Goal: Information Seeking & Learning: Learn about a topic

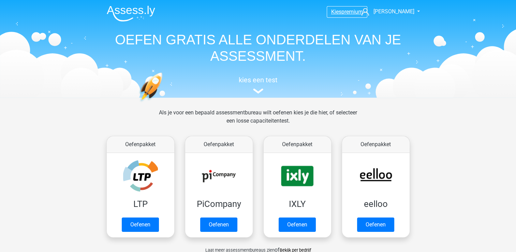
click at [343, 14] on span "premium" at bounding box center [352, 12] width 21 height 6
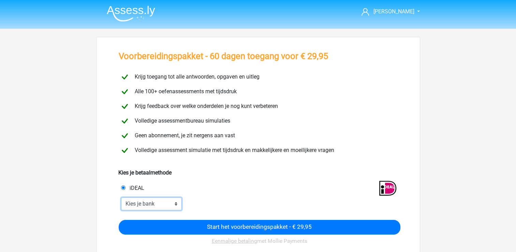
click at [161, 204] on select "Kies je bank ABN AMRO ING Rabobank ASN Bank bunq Knab N26 NN Regiobank Revolut …" at bounding box center [151, 203] width 61 height 13
select select "ideal_ABNANL2A"
click at [121, 197] on select "Kies je bank ABN AMRO ING Rabobank ASN Bank bunq Knab N26 NN Regiobank Revolut …" at bounding box center [151, 203] width 61 height 13
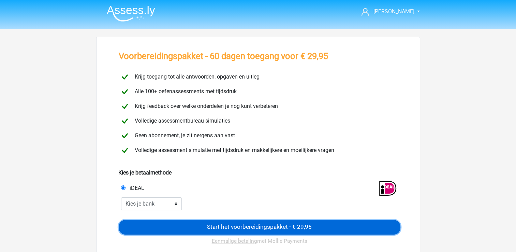
click at [213, 223] on input "Start het voorbereidingspakket - € 29,95" at bounding box center [260, 227] width 282 height 15
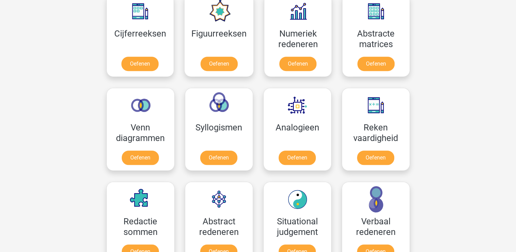
scroll to position [509, 0]
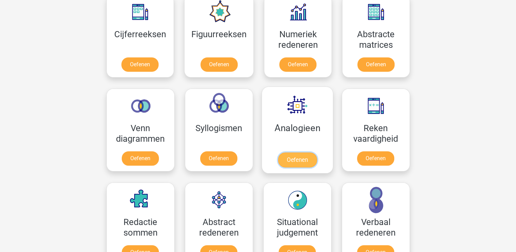
click at [289, 158] on link "Oefenen" at bounding box center [297, 159] width 39 height 15
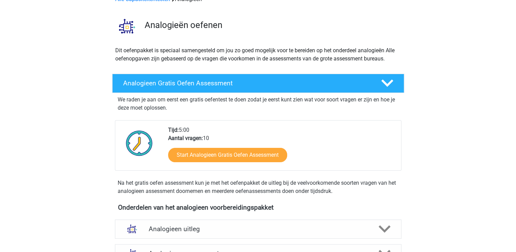
scroll to position [39, 0]
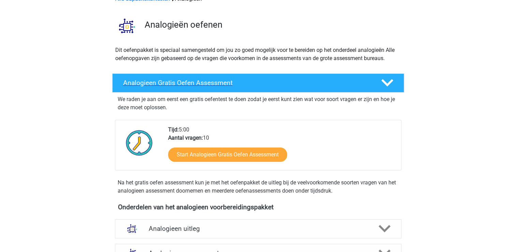
click at [341, 84] on h4 "Analogieen Gratis Oefen Assessment" at bounding box center [246, 83] width 247 height 8
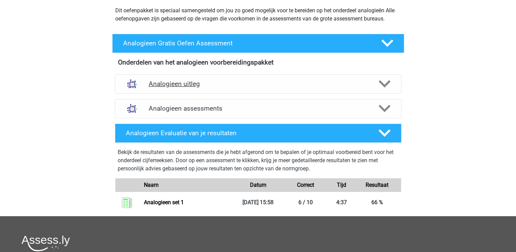
scroll to position [78, 0]
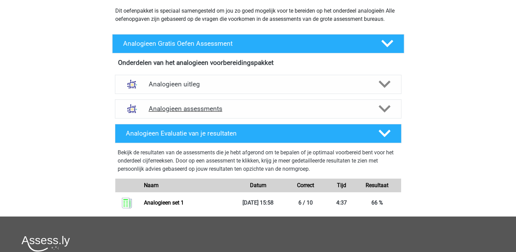
click at [280, 107] on h4 "Analogieen assessments" at bounding box center [258, 109] width 219 height 8
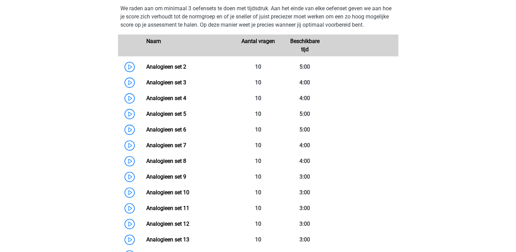
scroll to position [186, 0]
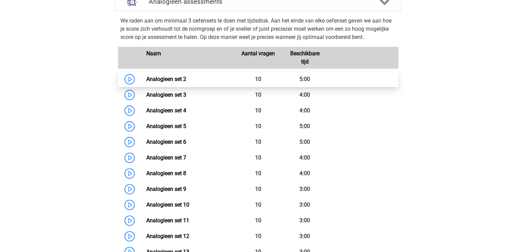
click at [146, 80] on link "Analogieen set 2" at bounding box center [166, 79] width 40 height 6
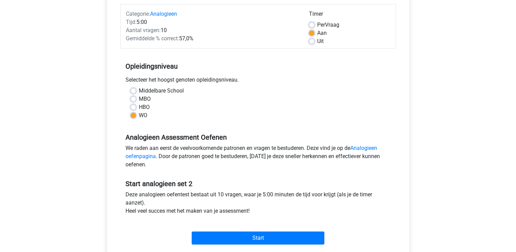
scroll to position [87, 0]
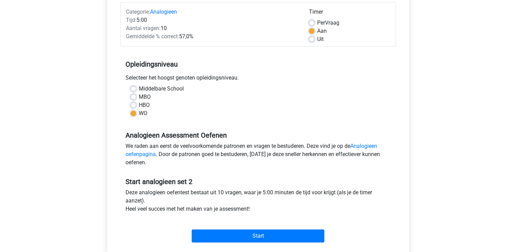
click at [171, 87] on label "Middelbare School" at bounding box center [161, 89] width 45 height 8
click at [136, 87] on input "Middelbare School" at bounding box center [133, 88] width 5 height 7
radio input "true"
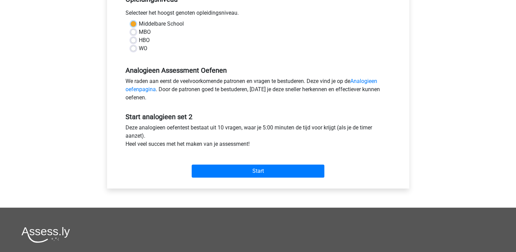
scroll to position [152, 0]
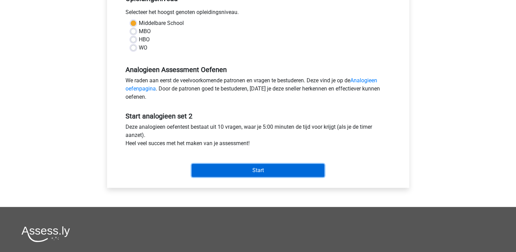
click at [267, 172] on input "Start" at bounding box center [258, 170] width 133 height 13
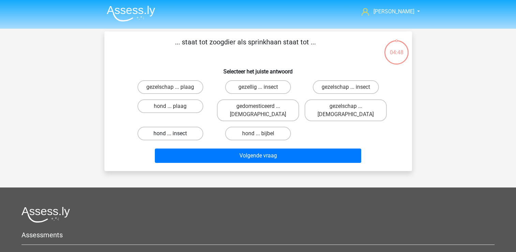
click at [179, 127] on label "hond ... insect" at bounding box center [170, 134] width 66 height 14
click at [175, 133] on input "hond ... insect" at bounding box center [172, 135] width 4 height 4
radio input "true"
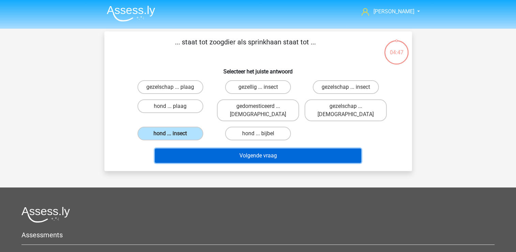
click at [210, 148] on button "Volgende vraag" at bounding box center [258, 155] width 206 height 14
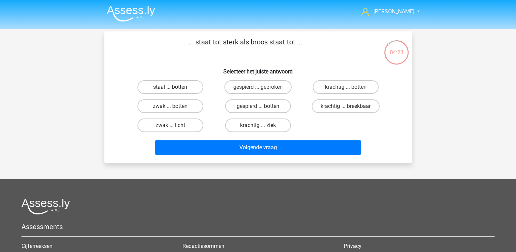
click at [185, 85] on label "staal ... botten" at bounding box center [170, 87] width 66 height 14
click at [175, 87] on input "staal ... botten" at bounding box center [172, 89] width 4 height 4
radio input "true"
click at [321, 104] on label "krachtig ... breekbaar" at bounding box center [346, 106] width 68 height 14
click at [346, 106] on input "krachtig ... breekbaar" at bounding box center [348, 108] width 4 height 4
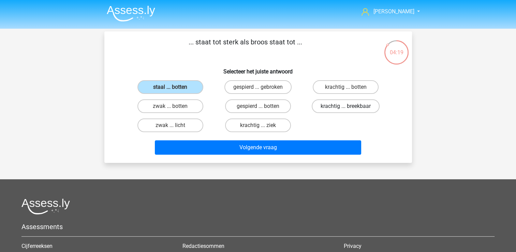
radio input "true"
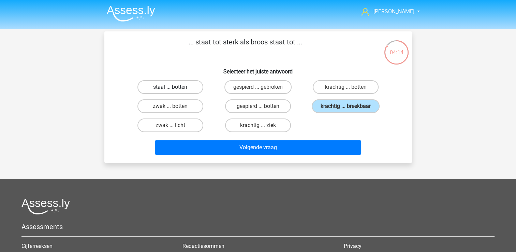
click at [182, 87] on label "staal ... botten" at bounding box center [170, 87] width 66 height 14
click at [175, 87] on input "staal ... botten" at bounding box center [172, 89] width 4 height 4
radio input "true"
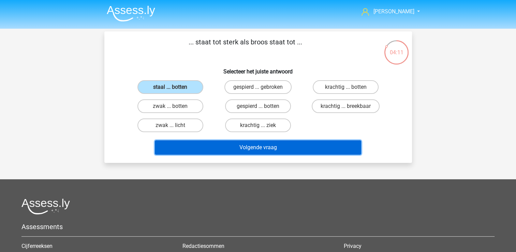
click at [224, 141] on button "Volgende vraag" at bounding box center [258, 147] width 206 height 14
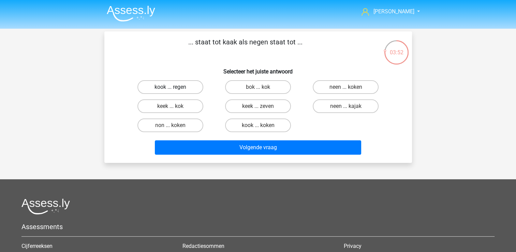
click at [181, 86] on label "kook ... regen" at bounding box center [170, 87] width 66 height 14
click at [175, 87] on input "kook ... regen" at bounding box center [172, 89] width 4 height 4
radio input "true"
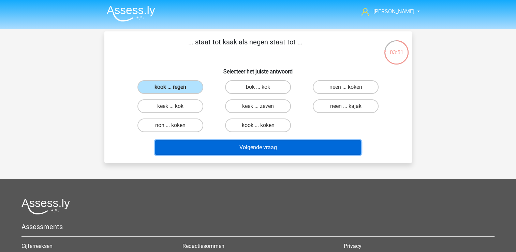
click at [215, 150] on button "Volgende vraag" at bounding box center [258, 147] width 206 height 14
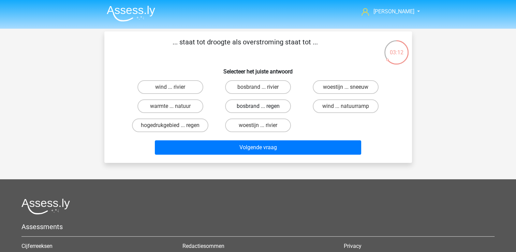
click at [256, 101] on label "bosbrand ... regen" at bounding box center [258, 106] width 66 height 14
click at [258, 106] on input "bosbrand ... regen" at bounding box center [260, 108] width 4 height 4
radio input "true"
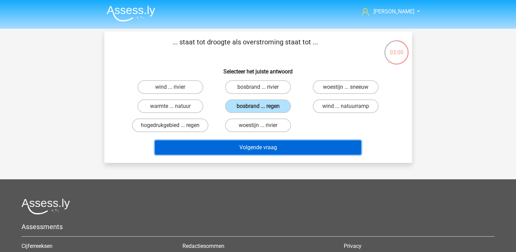
click at [224, 147] on button "Volgende vraag" at bounding box center [258, 147] width 206 height 14
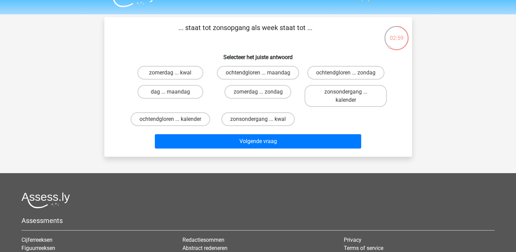
scroll to position [12, 0]
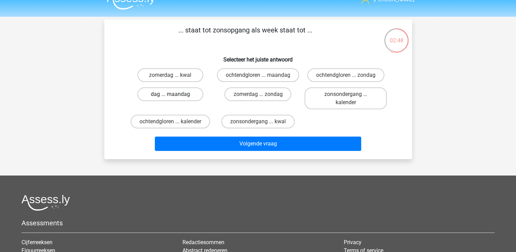
click at [180, 95] on label "dag ... maandag" at bounding box center [170, 94] width 66 height 14
click at [175, 95] on input "dag ... maandag" at bounding box center [172, 96] width 4 height 4
radio input "true"
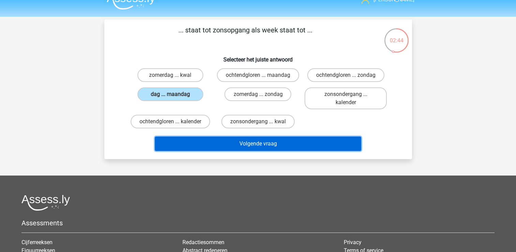
click at [233, 141] on button "Volgende vraag" at bounding box center [258, 143] width 206 height 14
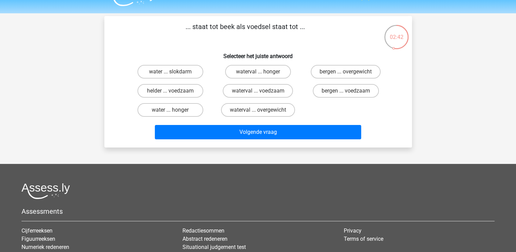
scroll to position [13, 0]
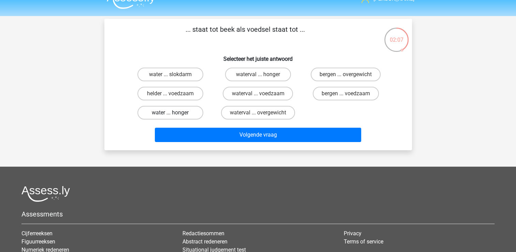
click at [179, 106] on label "water ... honger" at bounding box center [170, 113] width 66 height 14
click at [175, 113] on input "water ... honger" at bounding box center [172, 115] width 4 height 4
radio input "true"
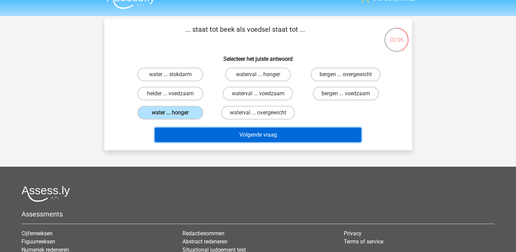
click at [203, 133] on button "Volgende vraag" at bounding box center [258, 135] width 206 height 14
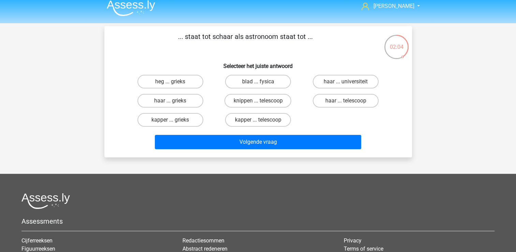
scroll to position [6, 0]
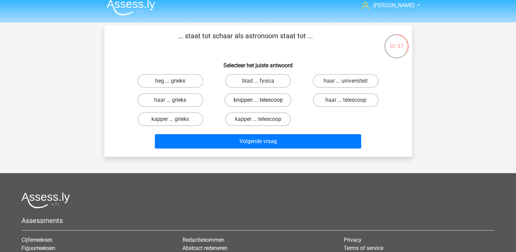
click at [238, 103] on label "knippen ... telescoop" at bounding box center [258, 100] width 67 height 14
click at [258, 103] on input "knippen ... telescoop" at bounding box center [260, 102] width 4 height 4
radio input "true"
click at [243, 119] on label "kapper ... telescoop" at bounding box center [258, 119] width 66 height 14
click at [258, 119] on input "kapper ... telescoop" at bounding box center [260, 121] width 4 height 4
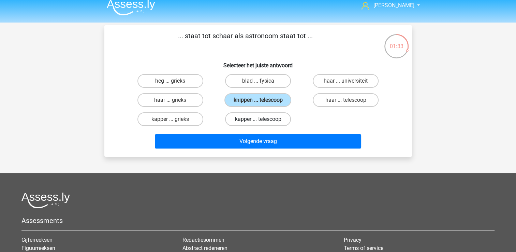
radio input "true"
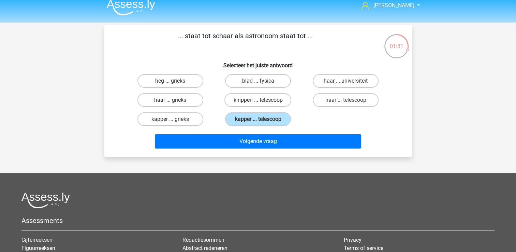
click at [248, 99] on label "knippen ... telescoop" at bounding box center [258, 100] width 67 height 14
click at [258, 100] on input "knippen ... telescoop" at bounding box center [260, 102] width 4 height 4
radio input "true"
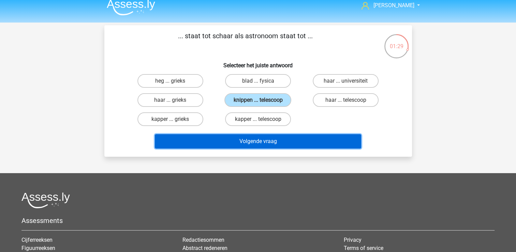
click at [244, 139] on button "Volgende vraag" at bounding box center [258, 141] width 206 height 14
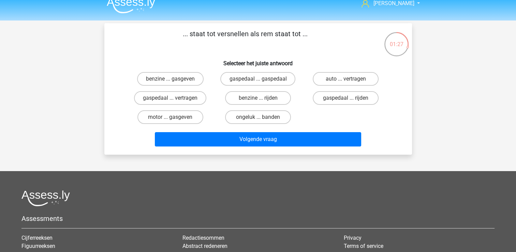
scroll to position [8, 0]
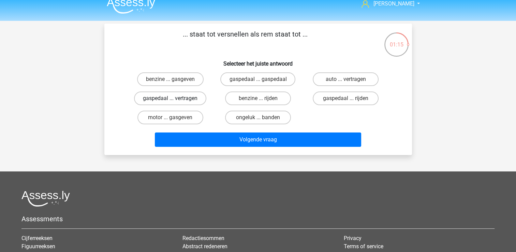
click at [193, 100] on label "gaspedaal ... vertragen" at bounding box center [170, 98] width 72 height 14
click at [175, 100] on input "gaspedaal ... vertragen" at bounding box center [172, 100] width 4 height 4
radio input "true"
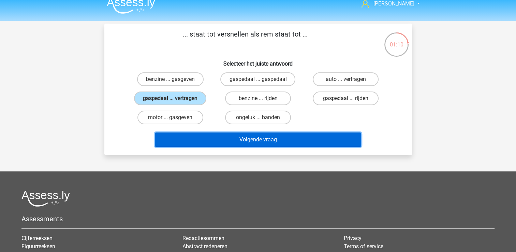
click at [252, 136] on button "Volgende vraag" at bounding box center [258, 139] width 206 height 14
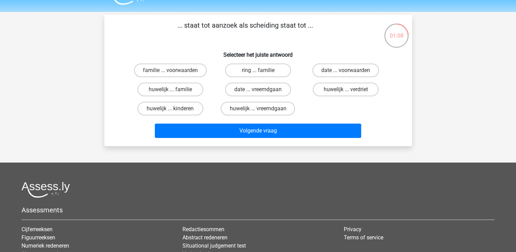
scroll to position [17, 0]
click at [280, 108] on label "huwelijk ... vreemdgaan" at bounding box center [258, 108] width 74 height 14
click at [262, 108] on input "huwelijk ... vreemdgaan" at bounding box center [260, 110] width 4 height 4
radio input "true"
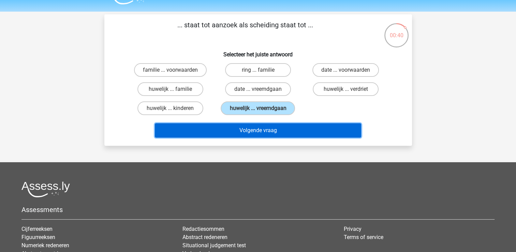
click at [228, 129] on button "Volgende vraag" at bounding box center [258, 130] width 206 height 14
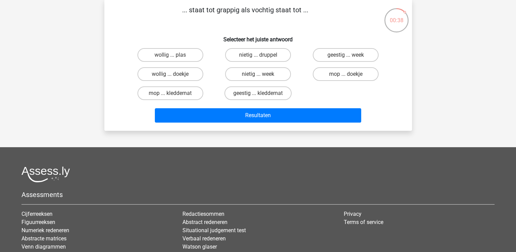
scroll to position [0, 0]
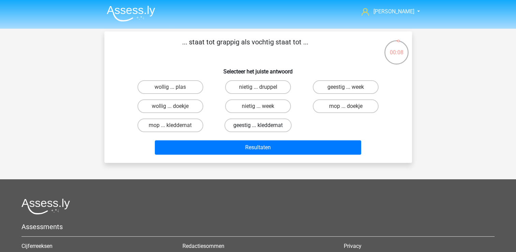
click at [230, 125] on label "geestig ... kleddernat" at bounding box center [258, 125] width 67 height 14
click at [258, 125] on input "geestig ... kleddernat" at bounding box center [260, 127] width 4 height 4
radio input "true"
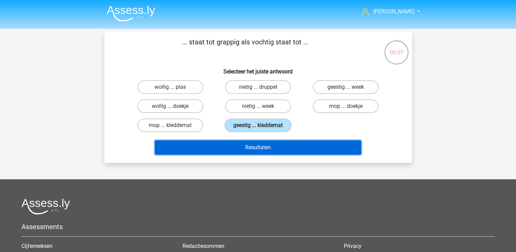
click at [264, 147] on button "Resultaten" at bounding box center [258, 147] width 206 height 14
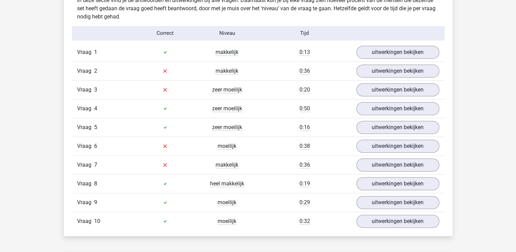
scroll to position [409, 0]
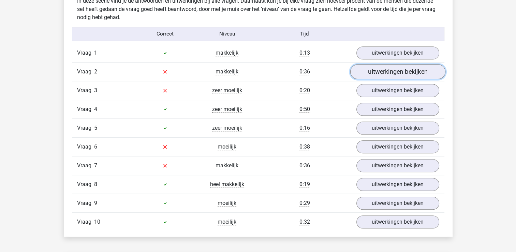
click at [370, 70] on link "uitwerkingen bekijken" at bounding box center [397, 71] width 95 height 15
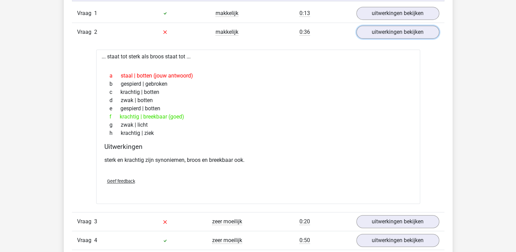
scroll to position [449, 0]
click at [361, 35] on link "uitwerkingen bekijken" at bounding box center [397, 32] width 95 height 15
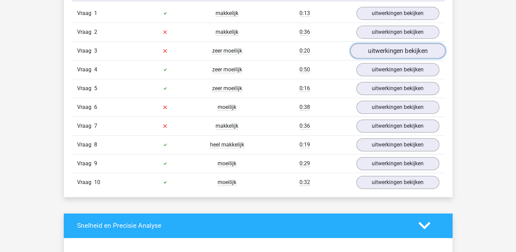
click at [363, 54] on link "uitwerkingen bekijken" at bounding box center [397, 50] width 95 height 15
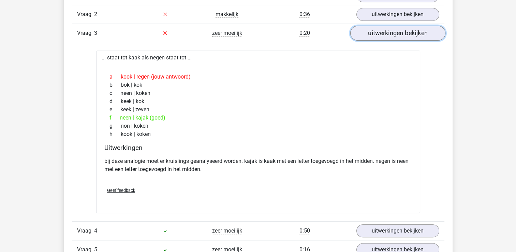
scroll to position [467, 0]
click at [380, 37] on link "uitwerkingen bekijken" at bounding box center [397, 33] width 95 height 15
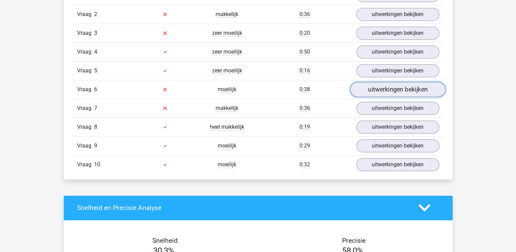
click at [374, 87] on link "uitwerkingen bekijken" at bounding box center [397, 89] width 95 height 15
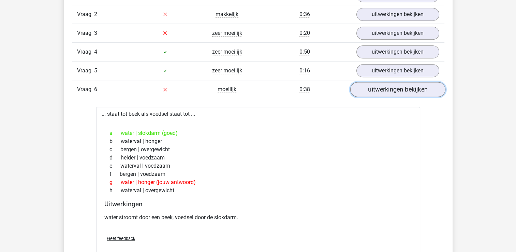
click at [374, 87] on link "uitwerkingen bekijken" at bounding box center [397, 89] width 95 height 15
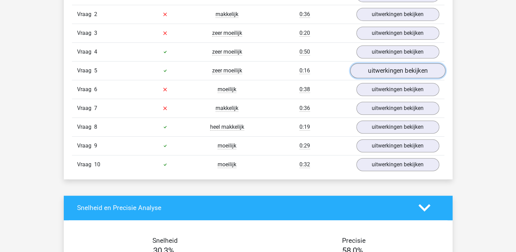
click at [375, 63] on link "uitwerkingen bekijken" at bounding box center [397, 70] width 95 height 15
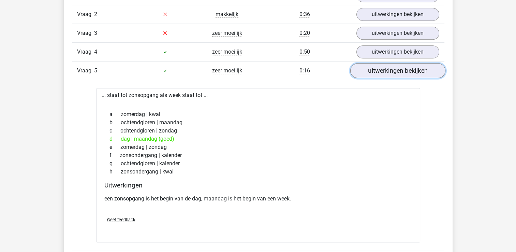
click at [375, 63] on link "uitwerkingen bekijken" at bounding box center [397, 70] width 95 height 15
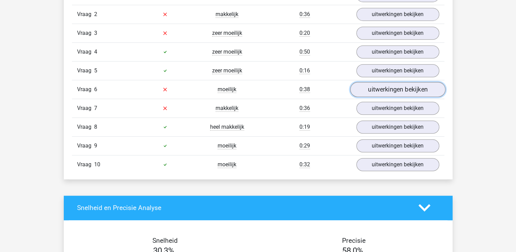
click at [370, 87] on link "uitwerkingen bekijken" at bounding box center [397, 89] width 95 height 15
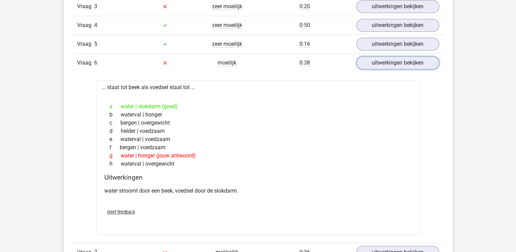
scroll to position [510, 0]
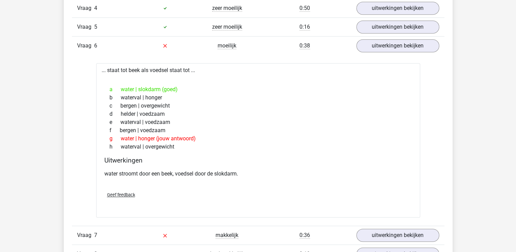
click at [386, 51] on div "Vraag 6 moeilijk 0:38 uitwerkingen bekijken" at bounding box center [258, 45] width 373 height 19
click at [385, 43] on link "uitwerkingen bekijken" at bounding box center [397, 45] width 95 height 15
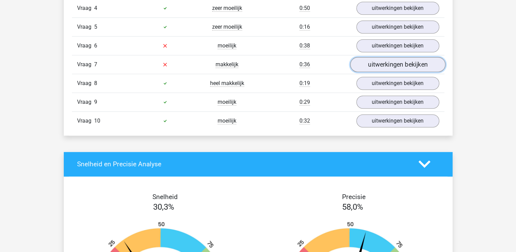
click at [386, 64] on link "uitwerkingen bekijken" at bounding box center [397, 64] width 95 height 15
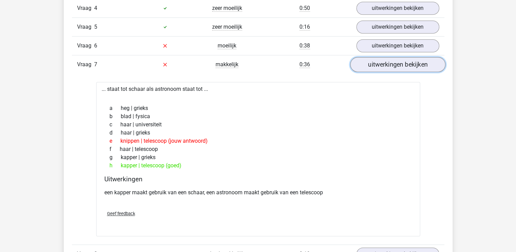
click at [386, 64] on link "uitwerkingen bekijken" at bounding box center [397, 64] width 95 height 15
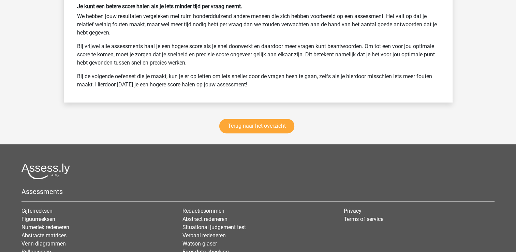
scroll to position [912, 0]
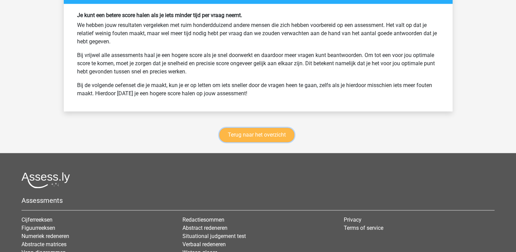
click at [276, 129] on link "Terug naar het overzicht" at bounding box center [256, 135] width 75 height 14
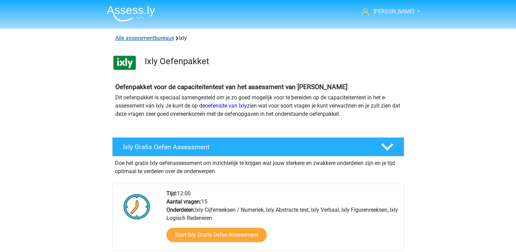
click at [156, 39] on link "Alle assessmentbureaus" at bounding box center [144, 38] width 59 height 6
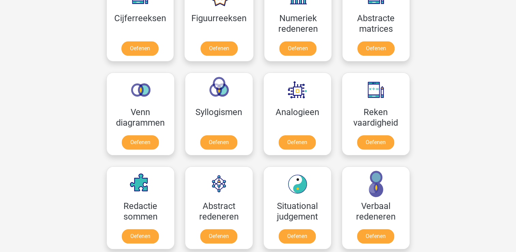
scroll to position [687, 0]
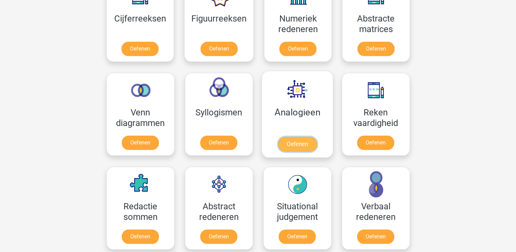
click at [291, 142] on link "Oefenen" at bounding box center [297, 143] width 39 height 15
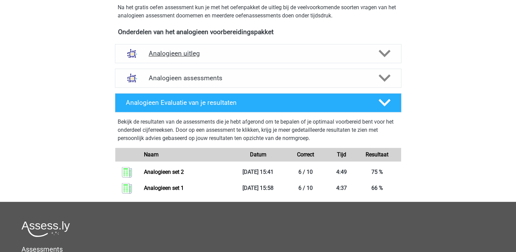
scroll to position [218, 0]
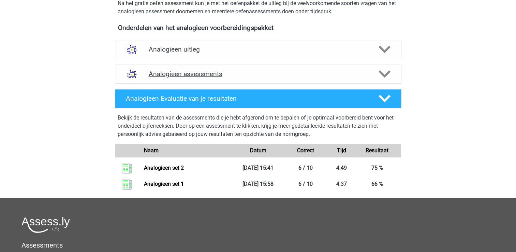
click at [288, 69] on div "Analogieen assessments" at bounding box center [258, 73] width 287 height 19
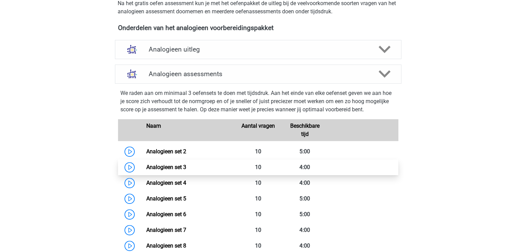
click at [146, 170] on link "Analogieen set 3" at bounding box center [166, 167] width 40 height 6
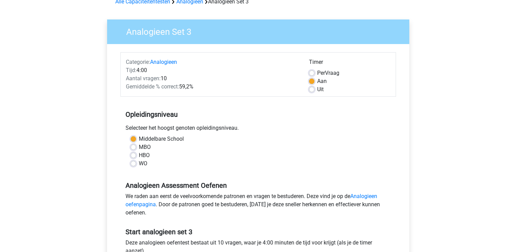
scroll to position [37, 0]
click at [260, 189] on div "Analogieen Assessment Oefenen We raden aan eerst de veelvoorkomende patronen en…" at bounding box center [258, 196] width 276 height 46
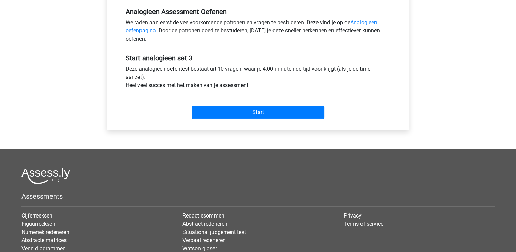
scroll to position [212, 0]
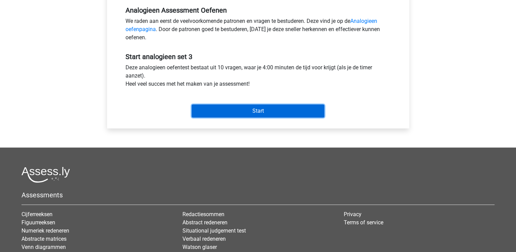
click at [262, 110] on input "Start" at bounding box center [258, 110] width 133 height 13
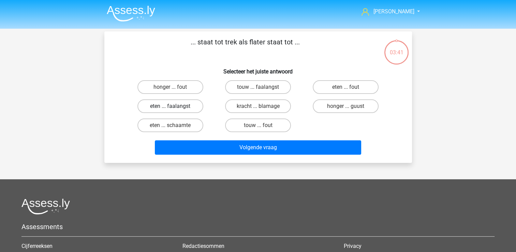
click at [191, 103] on label "eten ... faalangst" at bounding box center [170, 106] width 66 height 14
click at [175, 106] on input "eten ... faalangst" at bounding box center [172, 108] width 4 height 4
radio input "true"
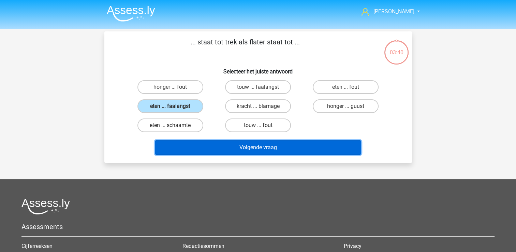
click at [257, 149] on button "Volgende vraag" at bounding box center [258, 147] width 206 height 14
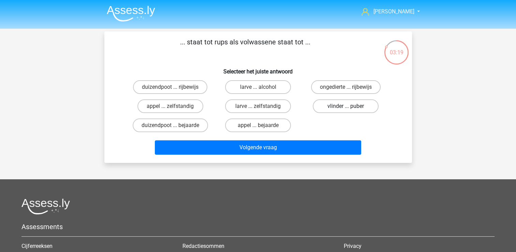
click at [327, 106] on label "vlinder ... puber" at bounding box center [346, 106] width 66 height 14
click at [346, 106] on input "vlinder ... puber" at bounding box center [348, 108] width 4 height 4
radio input "true"
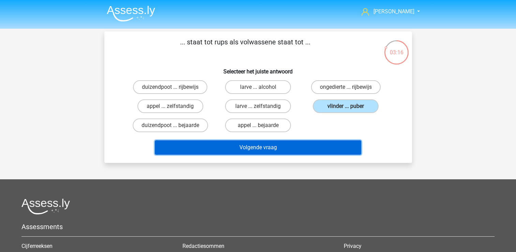
click at [308, 145] on button "Volgende vraag" at bounding box center [258, 147] width 206 height 14
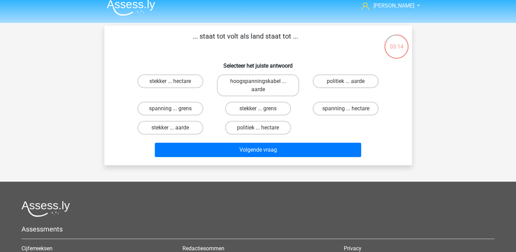
scroll to position [5, 0]
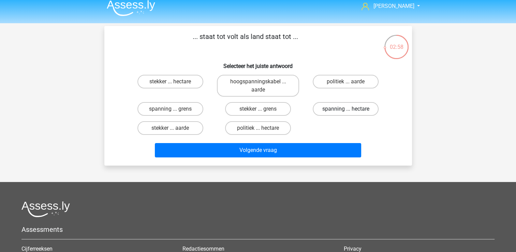
click at [328, 105] on label "spanning ... hectare" at bounding box center [346, 109] width 66 height 14
click at [346, 109] on input "spanning ... hectare" at bounding box center [348, 111] width 4 height 4
radio input "true"
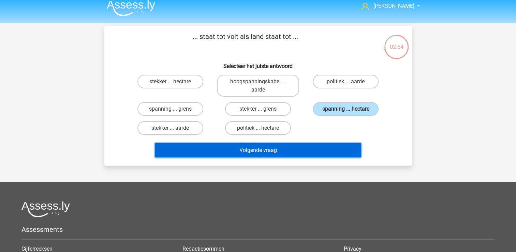
click at [319, 149] on button "Volgende vraag" at bounding box center [258, 150] width 206 height 14
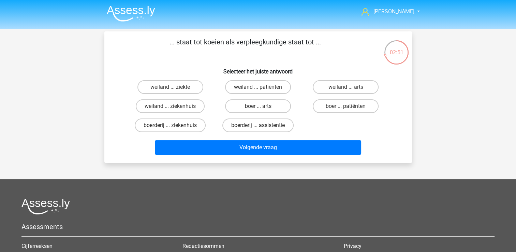
scroll to position [9, 0]
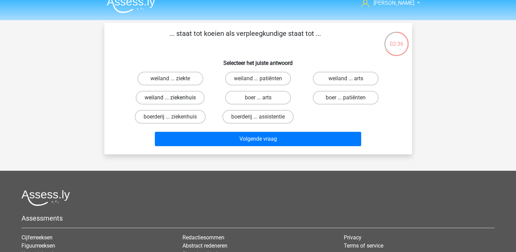
click at [154, 100] on label "weiland ... ziekenhuis" at bounding box center [170, 98] width 69 height 14
click at [170, 100] on input "weiland ... ziekenhuis" at bounding box center [172, 100] width 4 height 4
radio input "true"
click at [182, 116] on label "boerderij ... ziekenhuis" at bounding box center [170, 117] width 71 height 14
click at [175, 117] on input "boerderij ... ziekenhuis" at bounding box center [172, 119] width 4 height 4
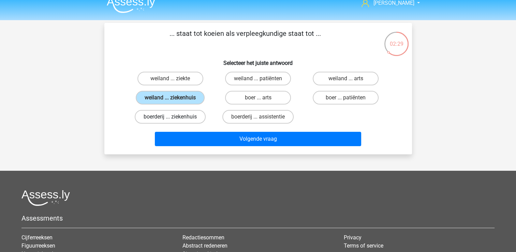
radio input "true"
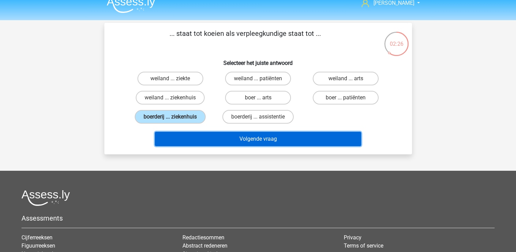
click at [240, 137] on button "Volgende vraag" at bounding box center [258, 139] width 206 height 14
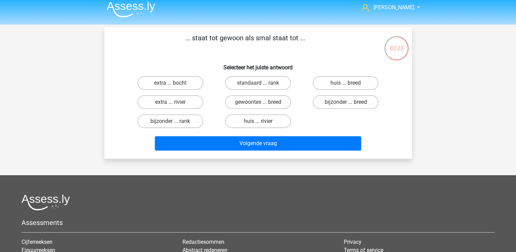
scroll to position [2, 0]
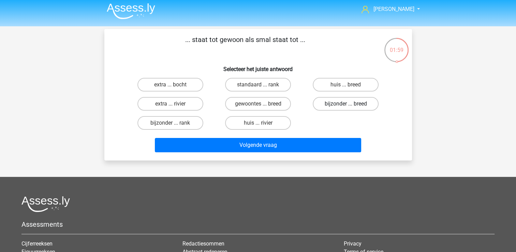
click at [323, 99] on label "bijzonder ... breed" at bounding box center [346, 104] width 66 height 14
click at [346, 104] on input "bijzonder ... breed" at bounding box center [348, 106] width 4 height 4
radio input "true"
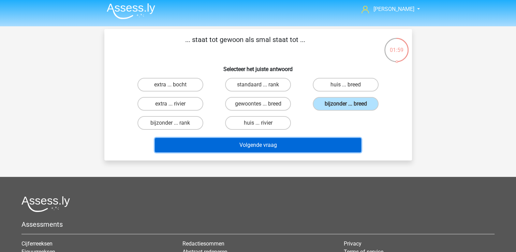
click at [312, 145] on button "Volgende vraag" at bounding box center [258, 145] width 206 height 14
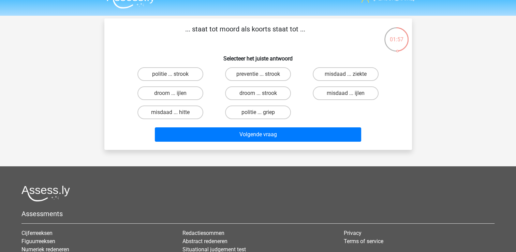
scroll to position [13, 0]
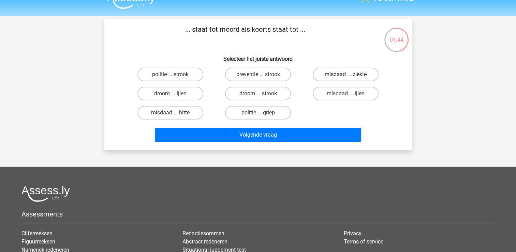
click at [332, 78] on label "misdaad ... ziekte" at bounding box center [346, 75] width 66 height 14
click at [346, 78] on input "misdaad ... ziekte" at bounding box center [348, 76] width 4 height 4
radio input "true"
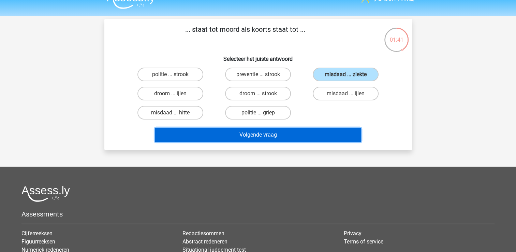
click at [307, 134] on button "Volgende vraag" at bounding box center [258, 135] width 206 height 14
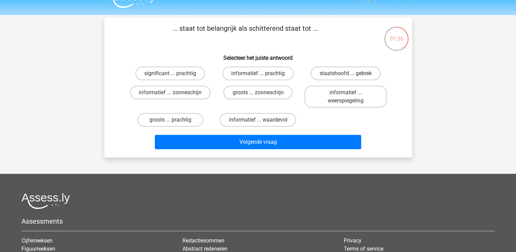
scroll to position [14, 0]
click at [259, 73] on input "informatief ... prachtig" at bounding box center [260, 75] width 4 height 4
radio input "true"
click at [190, 73] on label "significant ... prachtig" at bounding box center [170, 74] width 70 height 14
click at [175, 73] on input "significant ... prachtig" at bounding box center [172, 75] width 4 height 4
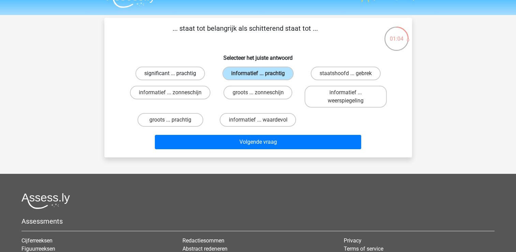
radio input "true"
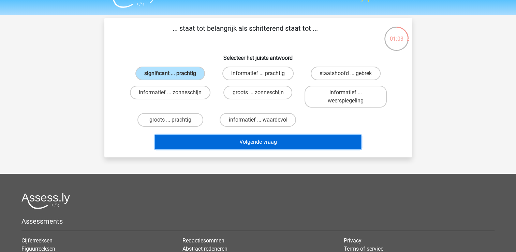
click at [216, 143] on button "Volgende vraag" at bounding box center [258, 142] width 206 height 14
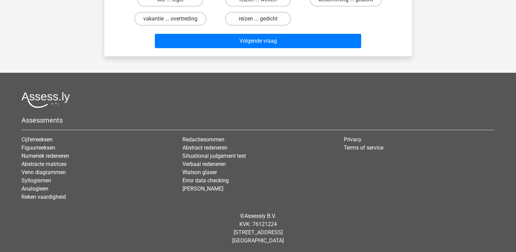
scroll to position [0, 0]
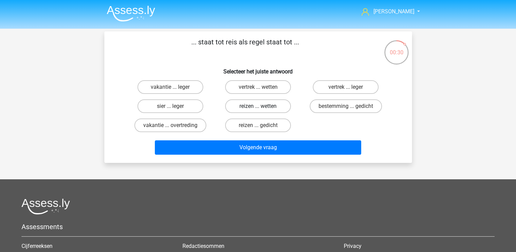
click at [274, 106] on label "reizen ... wetten" at bounding box center [258, 106] width 66 height 14
click at [262, 106] on input "reizen ... wetten" at bounding box center [260, 108] width 4 height 4
radio input "true"
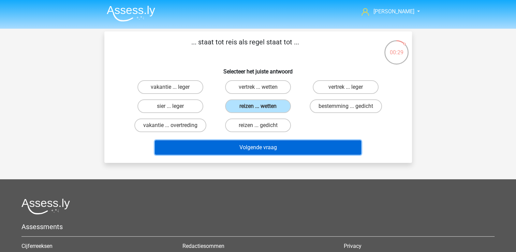
click at [285, 143] on button "Volgende vraag" at bounding box center [258, 147] width 206 height 14
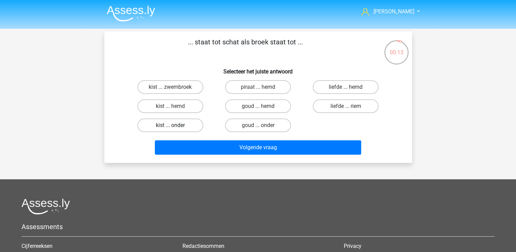
click at [185, 124] on label "kist ... onder" at bounding box center [170, 125] width 66 height 14
click at [175, 125] on input "kist ... onder" at bounding box center [172, 127] width 4 height 4
radio input "true"
click at [243, 124] on label "goud ... onder" at bounding box center [258, 125] width 66 height 14
click at [258, 125] on input "goud ... onder" at bounding box center [260, 127] width 4 height 4
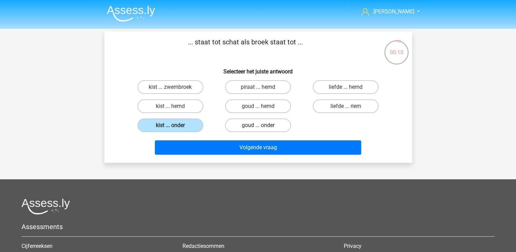
radio input "true"
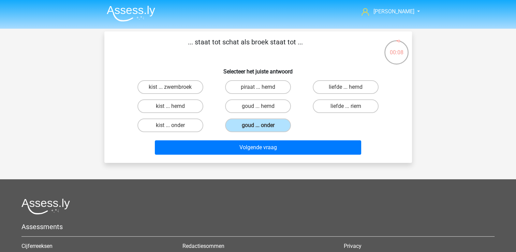
click at [258, 99] on div "goud ... hemd" at bounding box center [258, 106] width 88 height 19
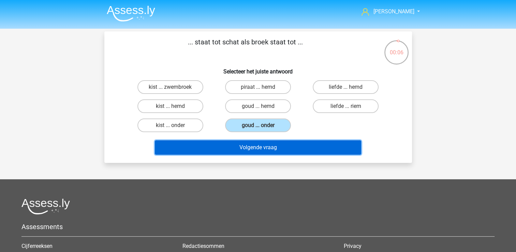
click at [288, 145] on button "Volgende vraag" at bounding box center [258, 147] width 206 height 14
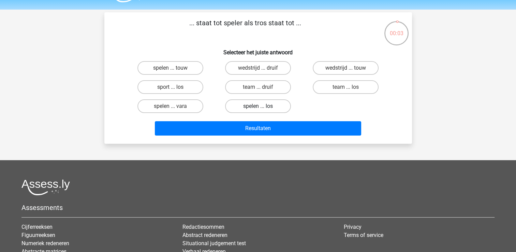
scroll to position [18, 0]
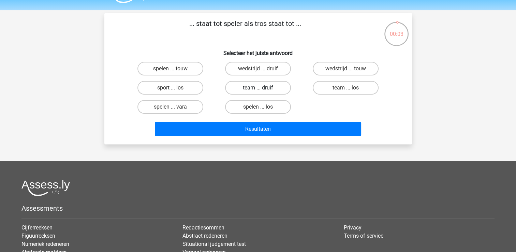
click at [267, 84] on label "team ... druif" at bounding box center [258, 88] width 66 height 14
click at [262, 88] on input "team ... druif" at bounding box center [260, 90] width 4 height 4
radio input "true"
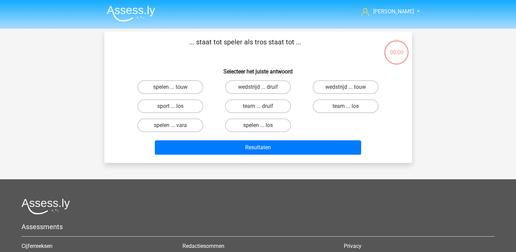
scroll to position [18, 0]
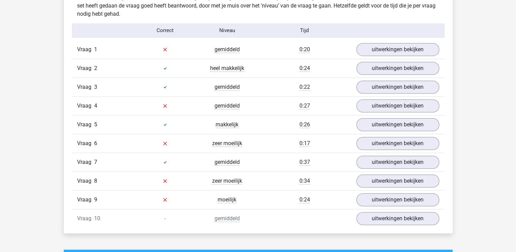
scroll to position [413, 0]
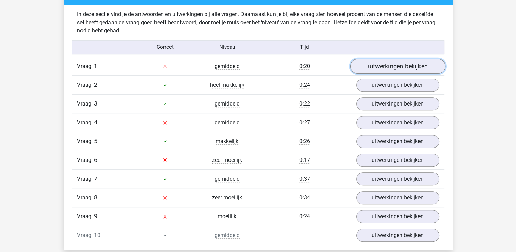
click at [380, 68] on link "uitwerkingen bekijken" at bounding box center [397, 66] width 95 height 15
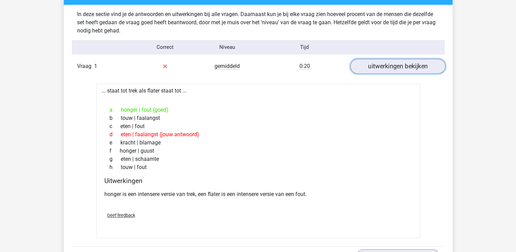
click at [392, 69] on link "uitwerkingen bekijken" at bounding box center [397, 66] width 95 height 15
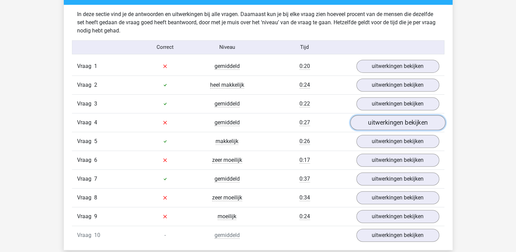
click at [367, 124] on link "uitwerkingen bekijken" at bounding box center [397, 122] width 95 height 15
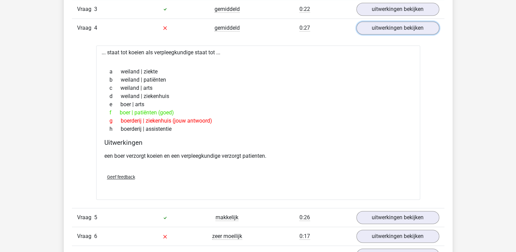
scroll to position [511, 0]
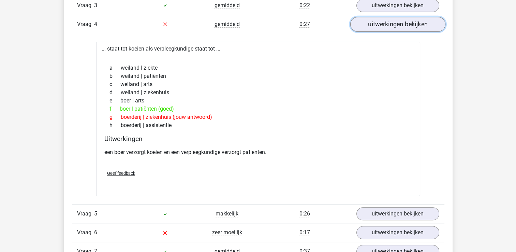
click at [371, 23] on link "uitwerkingen bekijken" at bounding box center [397, 24] width 95 height 15
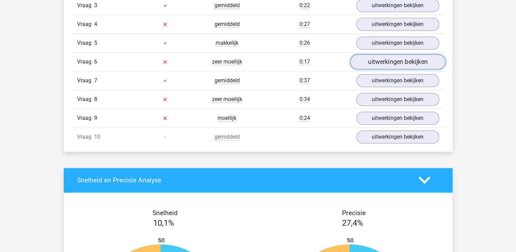
click at [368, 57] on link "uitwerkingen bekijken" at bounding box center [397, 61] width 95 height 15
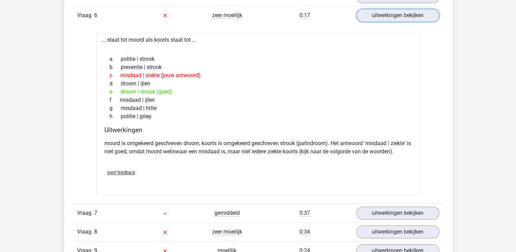
scroll to position [558, 0]
click at [376, 15] on link "uitwerkingen bekijken" at bounding box center [397, 15] width 95 height 15
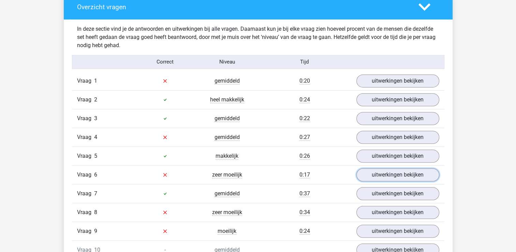
scroll to position [401, 0]
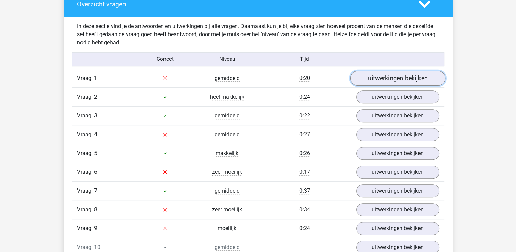
click at [372, 82] on link "uitwerkingen bekijken" at bounding box center [397, 78] width 95 height 15
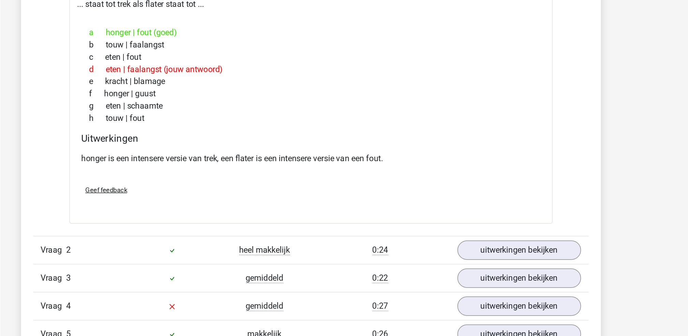
scroll to position [421, 0]
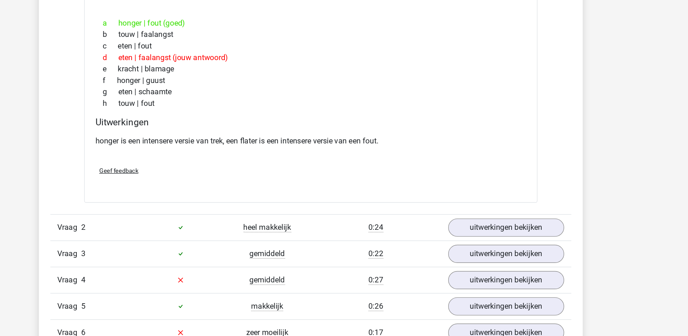
drag, startPoint x: 342, startPoint y: 70, endPoint x: 422, endPoint y: 149, distance: 113.2
click at [422, 149] on div "g eten | schaamte" at bounding box center [344, 151] width 308 height 8
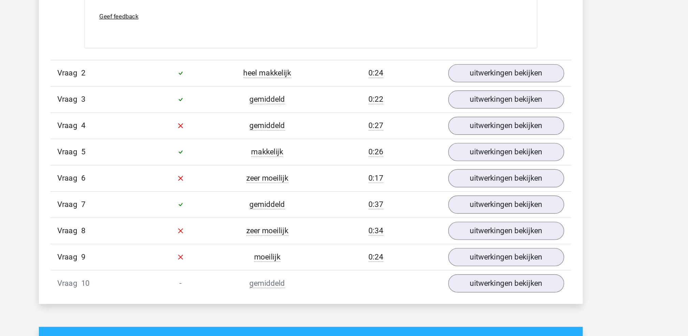
scroll to position [525, 0]
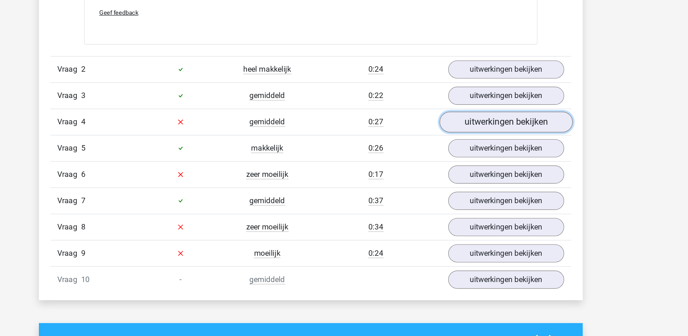
click at [451, 184] on link "uitwerkingen bekijken" at bounding box center [483, 182] width 95 height 15
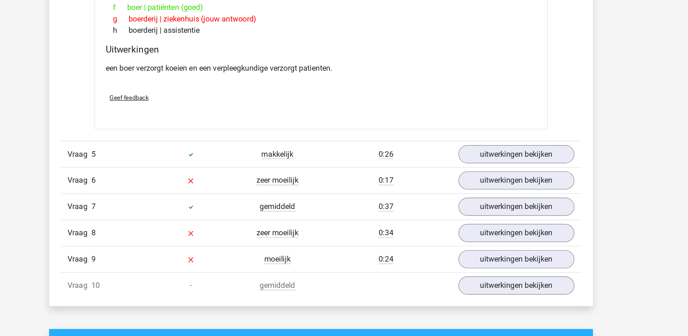
scroll to position [692, 0]
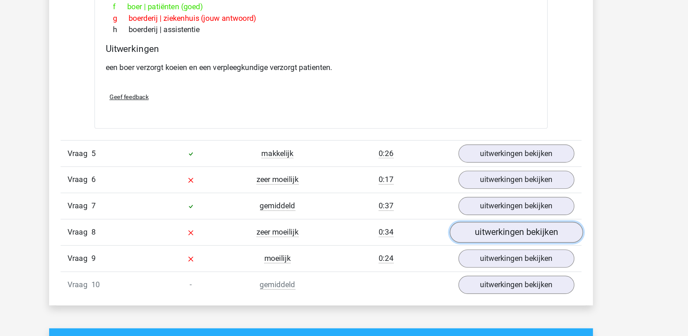
click at [451, 251] on link "uitwerkingen bekijken" at bounding box center [483, 261] width 95 height 15
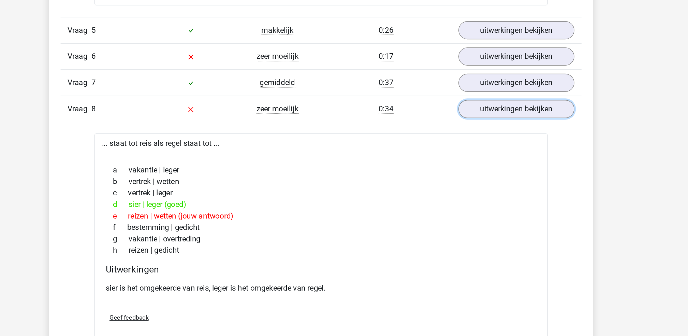
scroll to position [874, 0]
click at [453, 85] on link "uitwerkingen bekijken" at bounding box center [483, 78] width 95 height 15
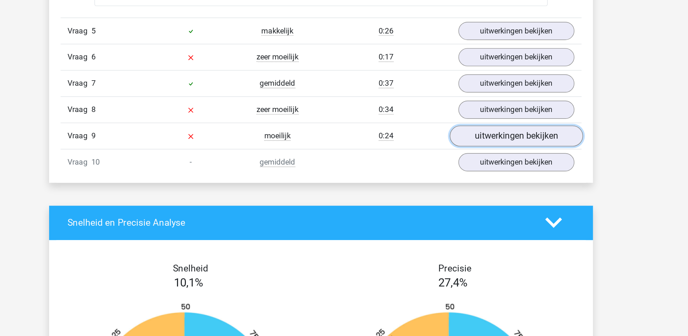
click at [464, 99] on link "uitwerkingen bekijken" at bounding box center [483, 97] width 95 height 15
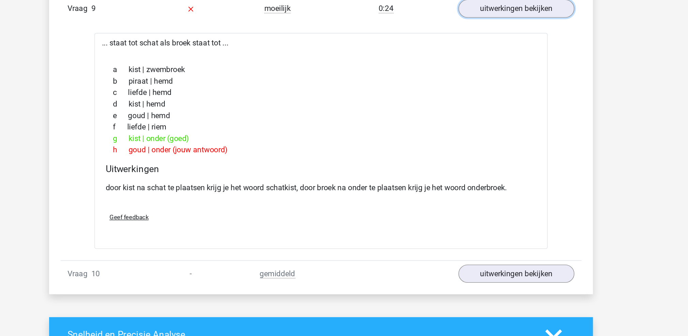
scroll to position [885, 0]
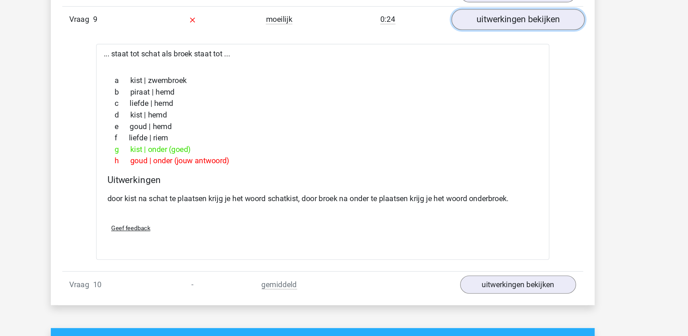
click at [468, 91] on link "uitwerkingen bekijken" at bounding box center [483, 86] width 95 height 15
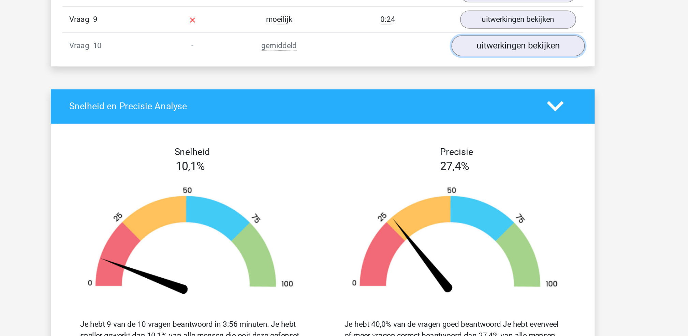
click at [480, 107] on link "uitwerkingen bekijken" at bounding box center [483, 105] width 95 height 15
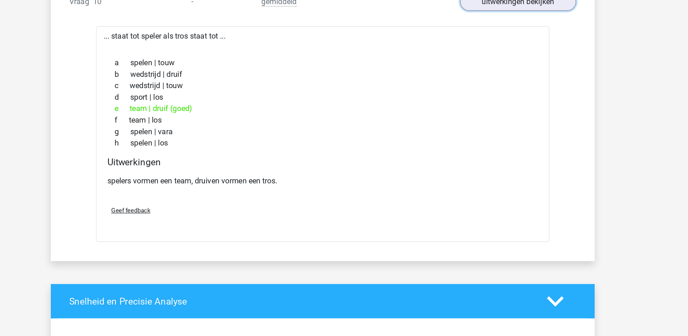
scroll to position [895, 0]
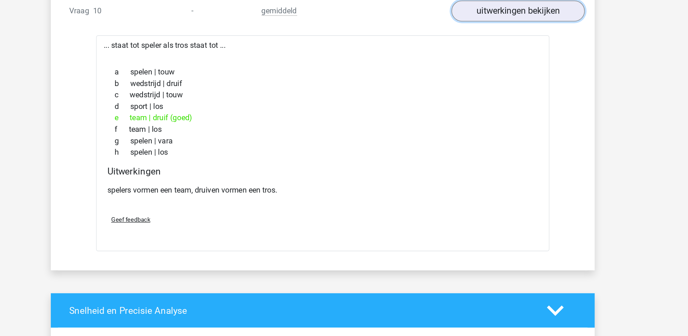
click at [479, 101] on link "uitwerkingen bekijken" at bounding box center [483, 95] width 95 height 15
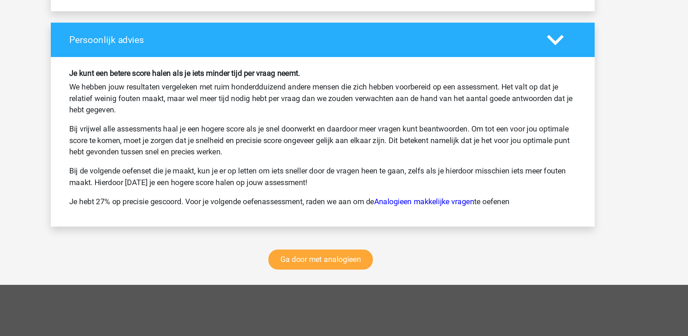
scroll to position [1203, 0]
